Goal: Information Seeking & Learning: Compare options

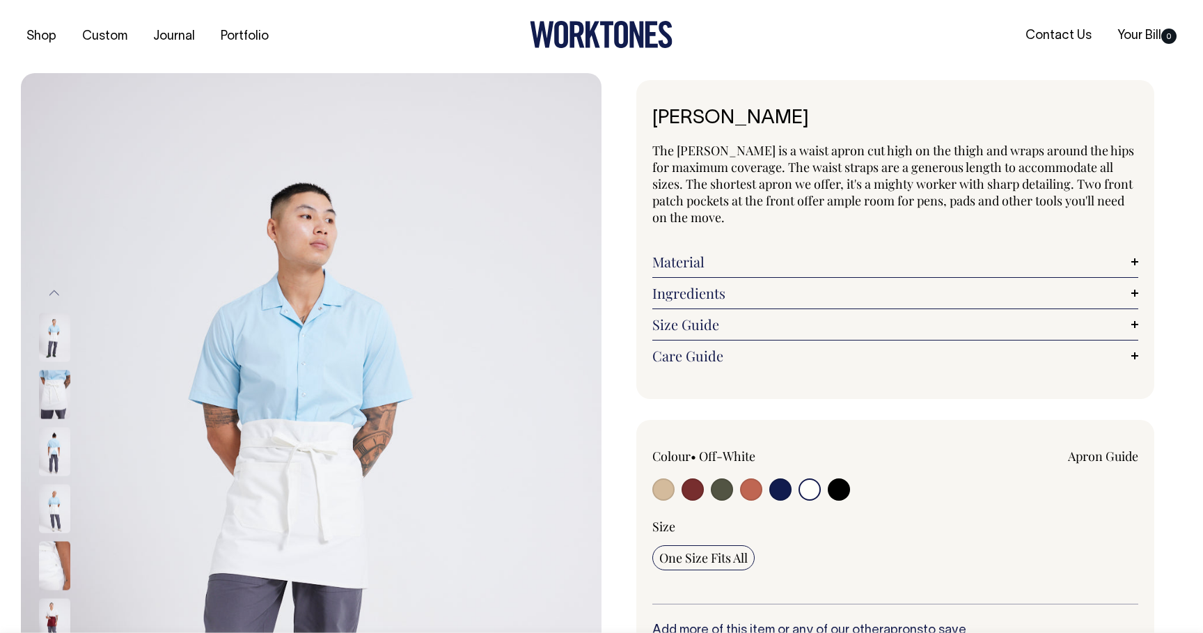
select select "Off-White"
click at [40, 402] on img at bounding box center [54, 394] width 31 height 49
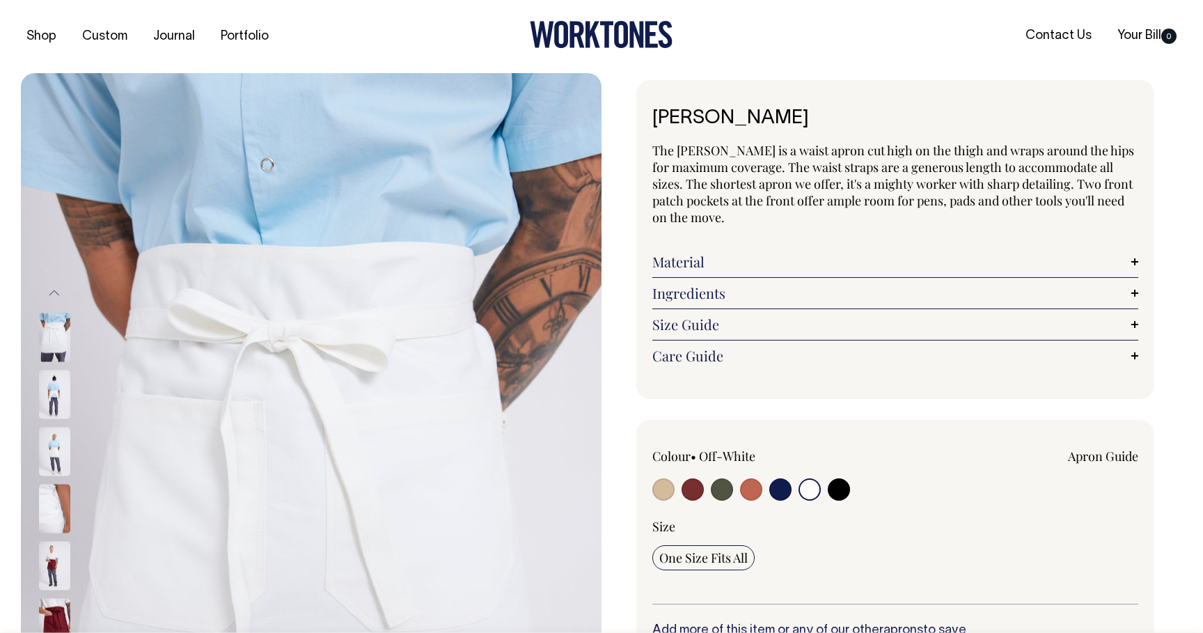
click at [40, 465] on img at bounding box center [54, 451] width 31 height 49
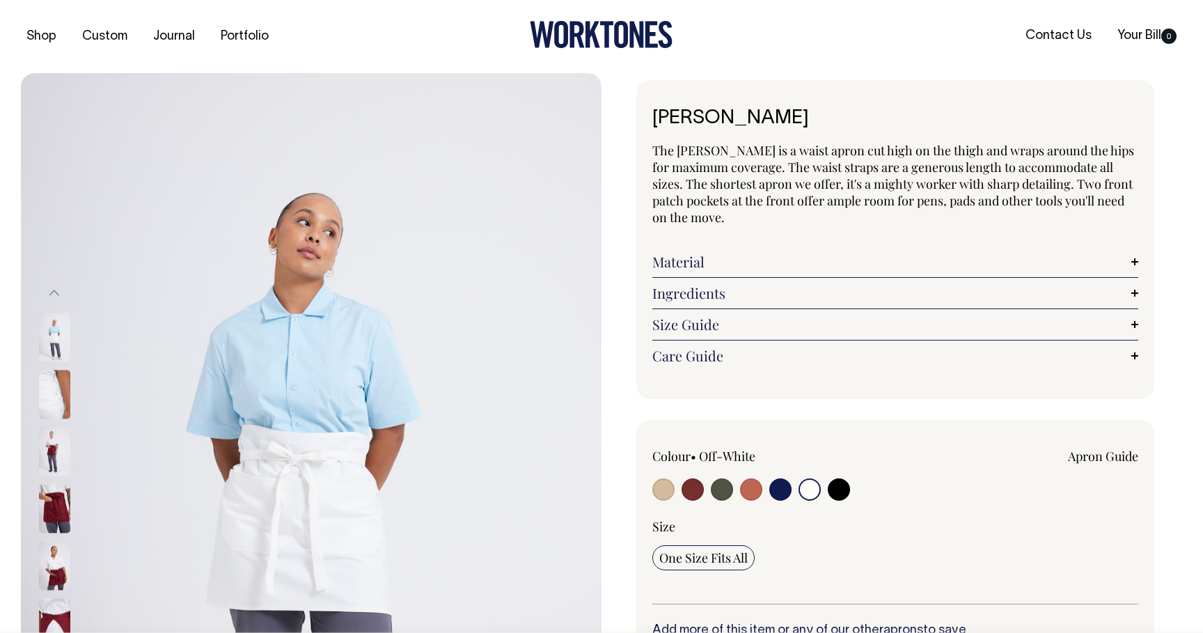
click at [814, 490] on input "radio" at bounding box center [809, 489] width 22 height 22
click at [661, 482] on input "radio" at bounding box center [663, 489] width 22 height 22
radio input "true"
select select "Khaki"
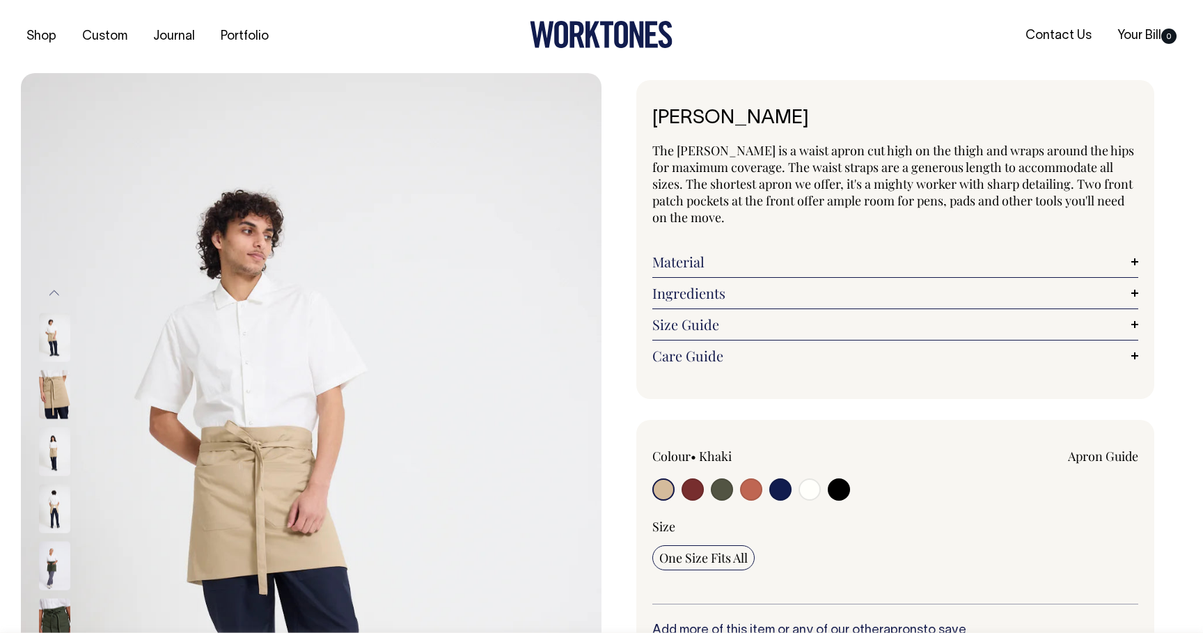
click at [687, 498] on input "radio" at bounding box center [692, 489] width 22 height 22
radio input "true"
select select "Burgundy"
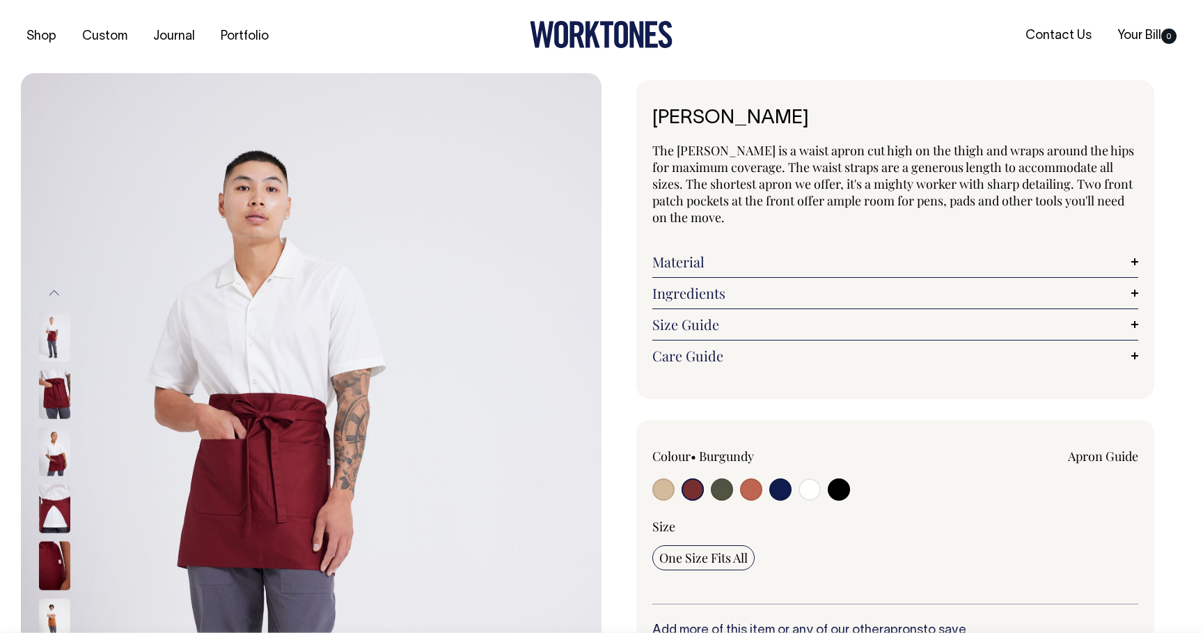
click at [808, 490] on input "radio" at bounding box center [809, 489] width 22 height 22
radio input "true"
select select "Off-White"
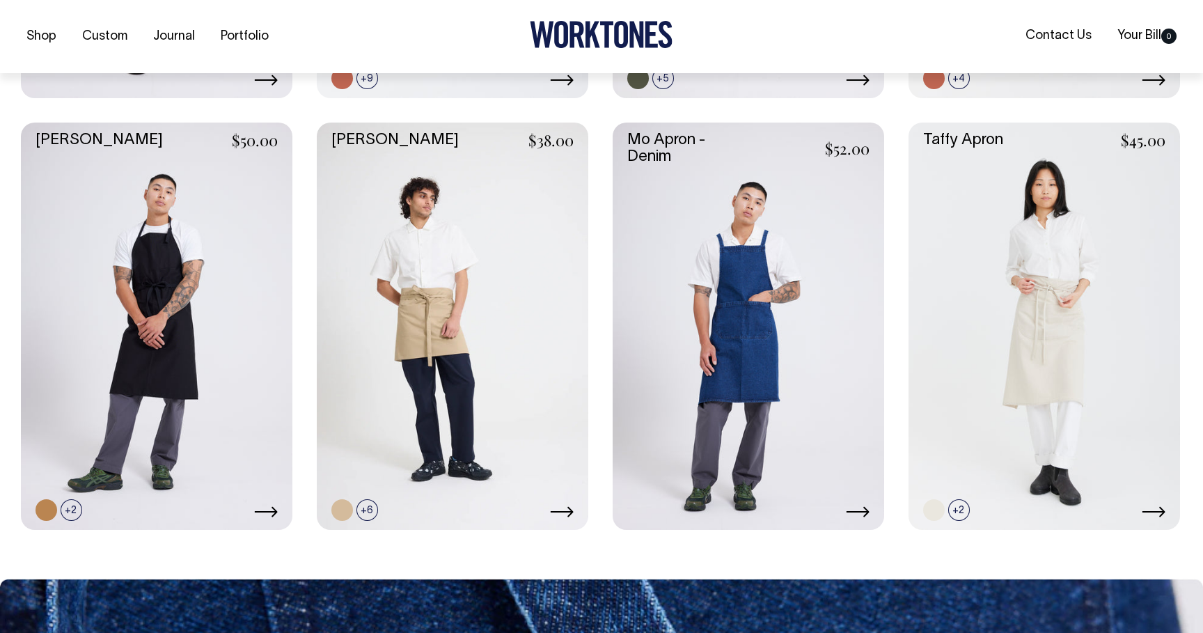
scroll to position [738, 0]
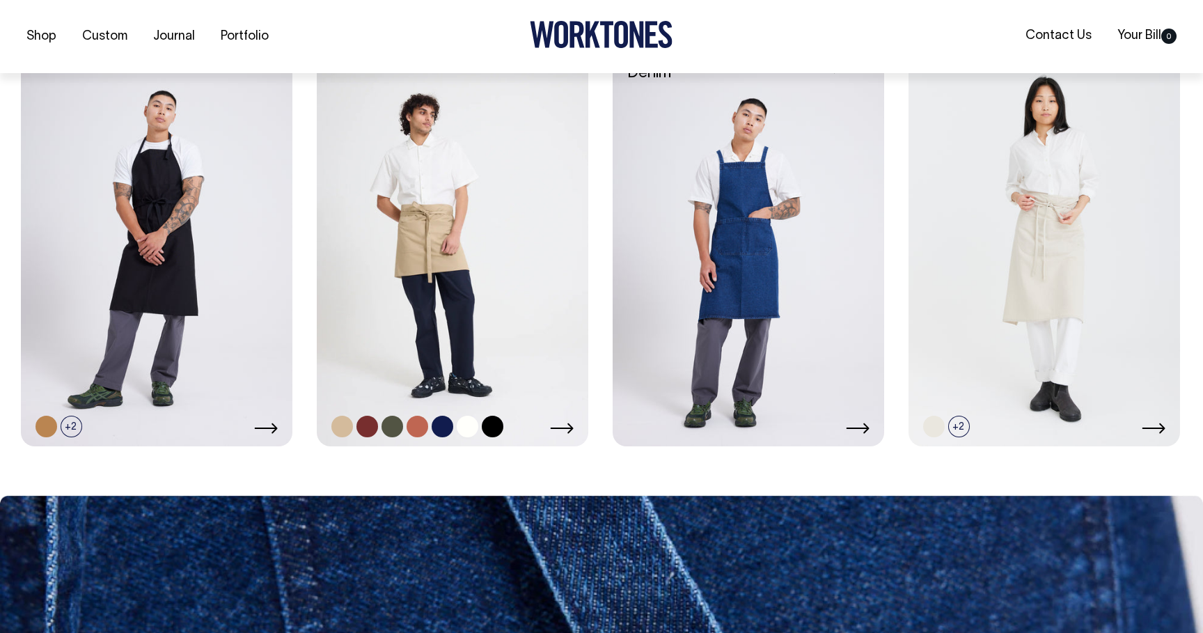
click at [506, 250] on link at bounding box center [452, 242] width 271 height 407
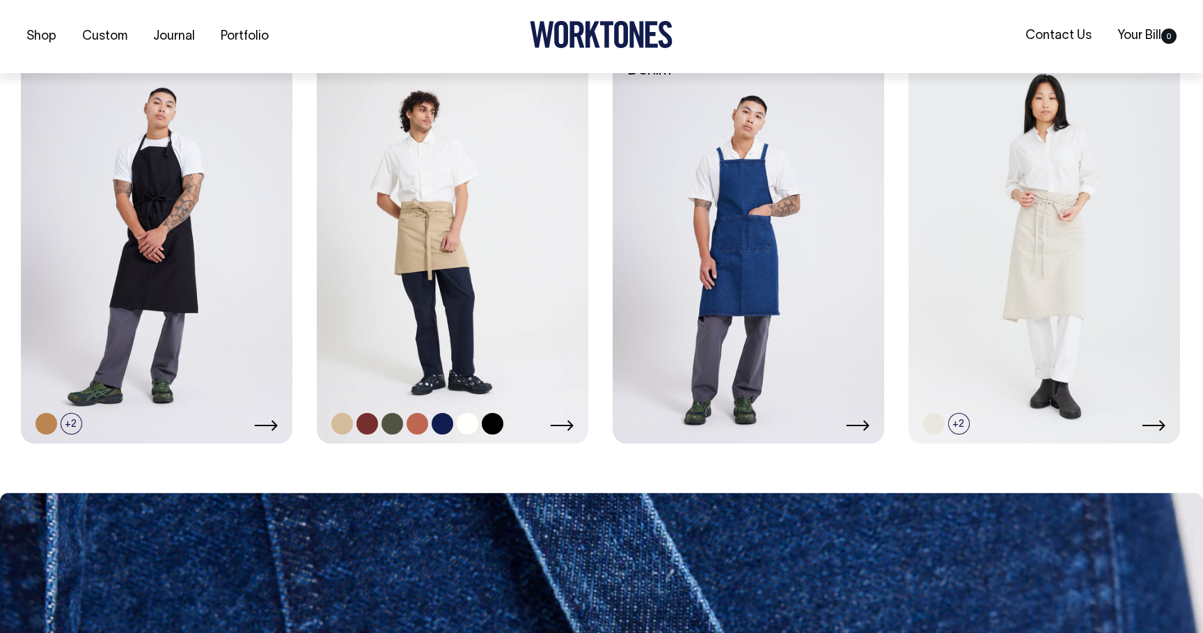
scroll to position [824, 0]
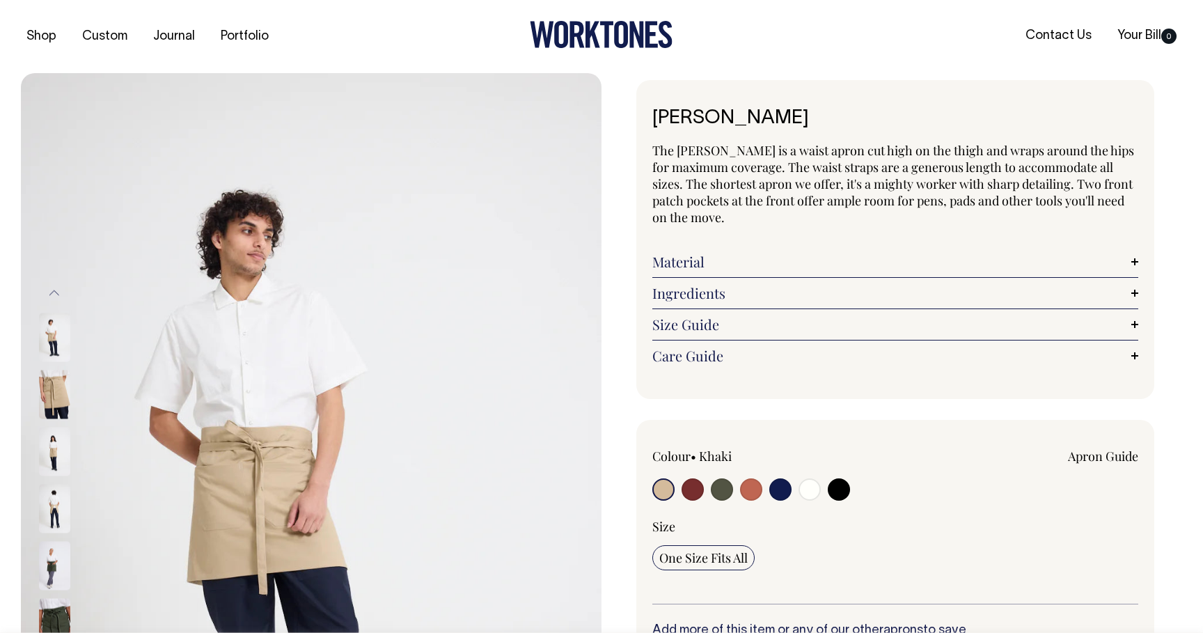
drag, startPoint x: 51, startPoint y: 384, endPoint x: 60, endPoint y: 386, distance: 9.2
click at [51, 384] on img at bounding box center [54, 394] width 31 height 49
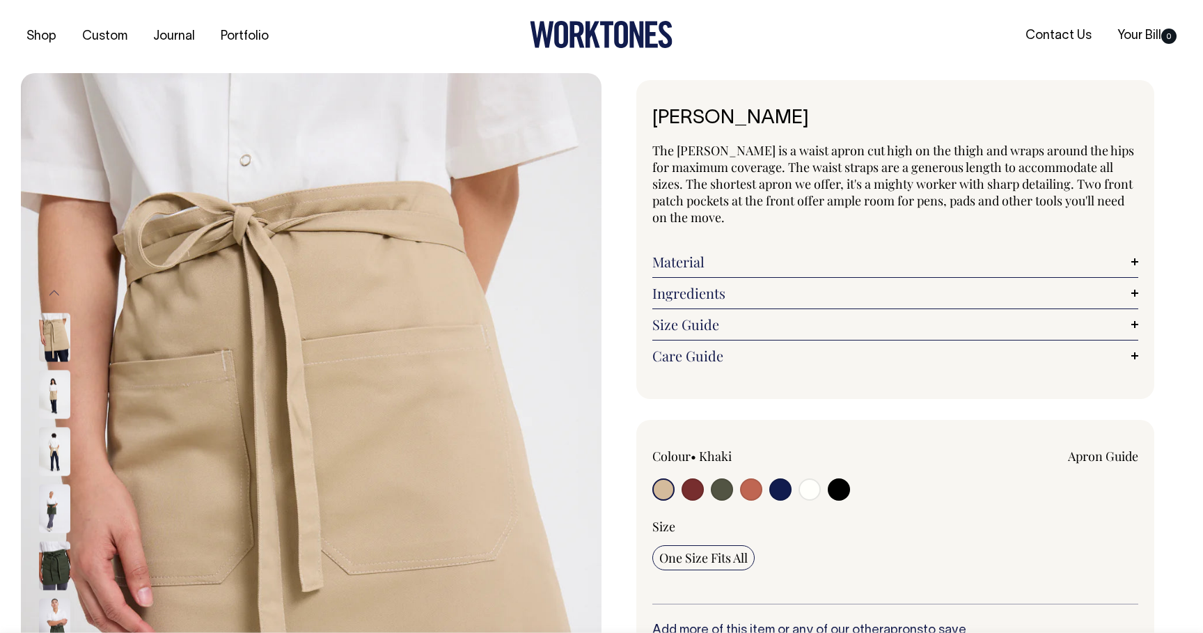
click at [805, 483] on input "radio" at bounding box center [809, 489] width 22 height 22
radio input "true"
select select "Off-White"
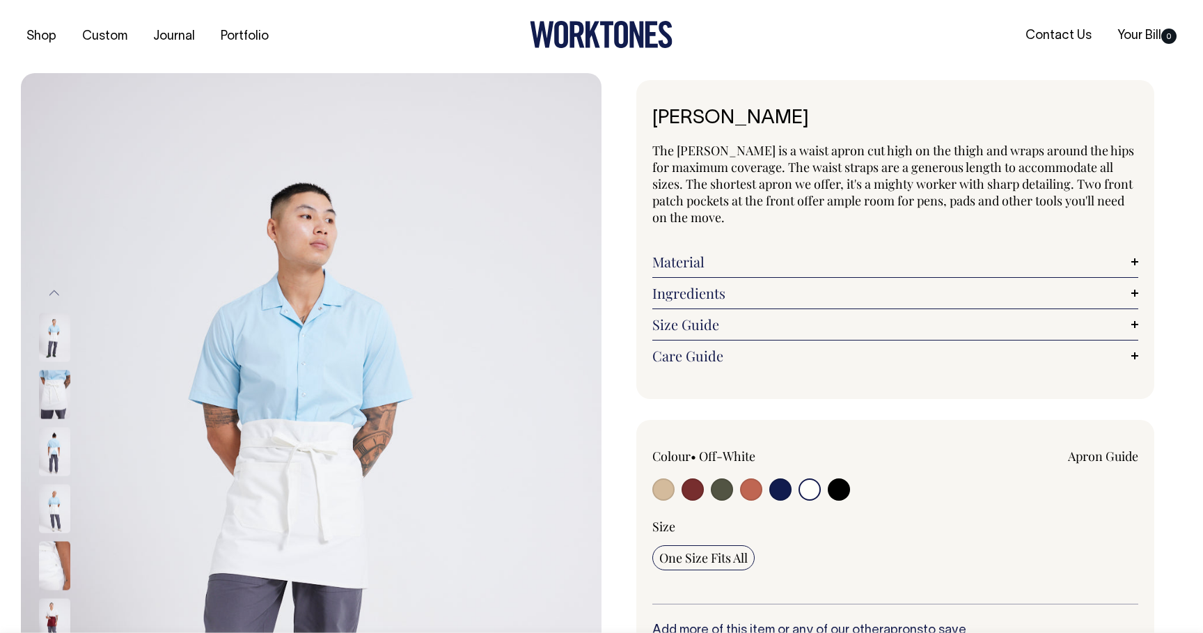
click at [44, 400] on img at bounding box center [54, 394] width 31 height 49
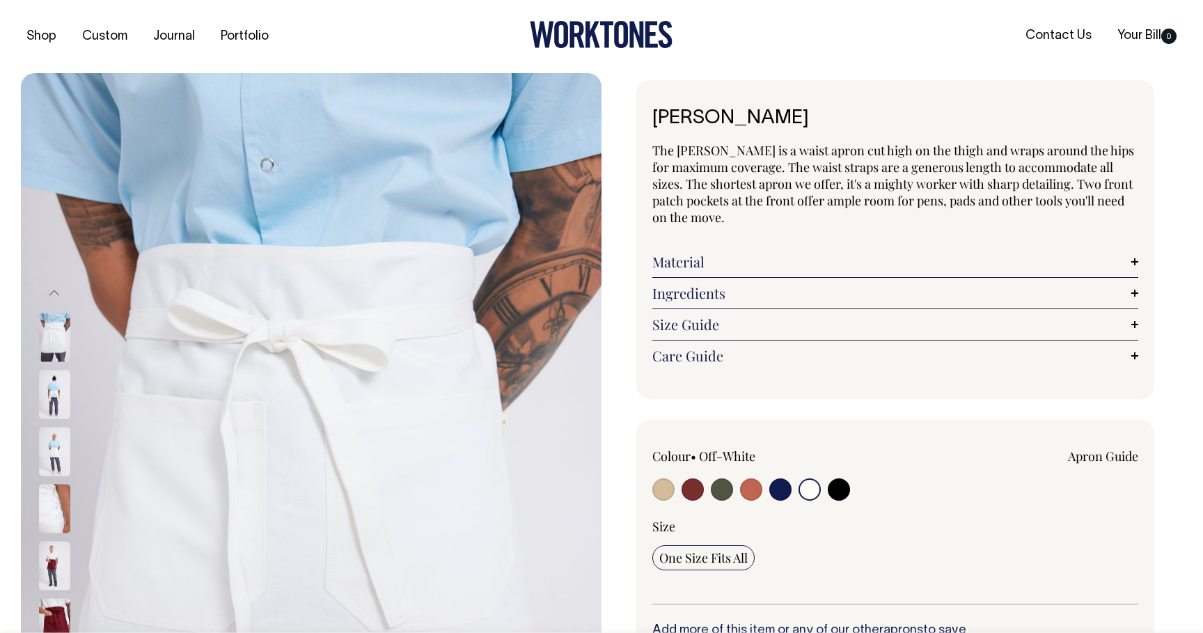
click at [810, 492] on input "radio" at bounding box center [809, 489] width 22 height 22
